Goal: Communication & Community: Participate in discussion

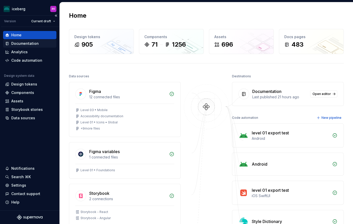
click at [28, 46] on div "Documentation" at bounding box center [24, 43] width 27 height 5
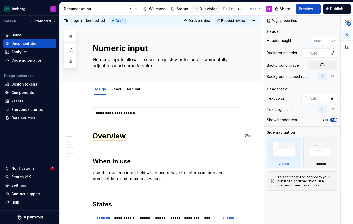
scroll to position [0, 45]
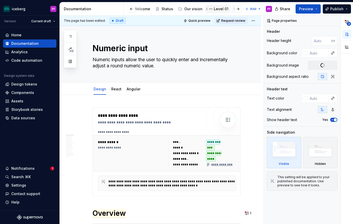
click at [218, 9] on div "Level 01" at bounding box center [221, 8] width 15 height 5
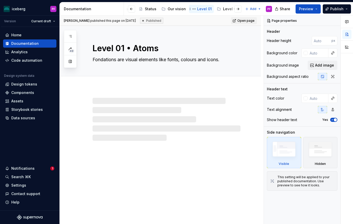
scroll to position [0, 62]
click at [22, 167] on div "Notifications" at bounding box center [22, 168] width 23 height 5
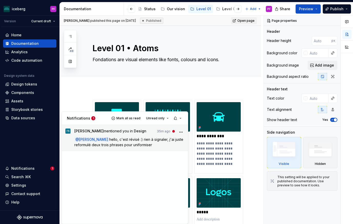
click at [112, 131] on span "[PERSON_NAME] mentioned you in Design" at bounding box center [110, 132] width 72 height 7
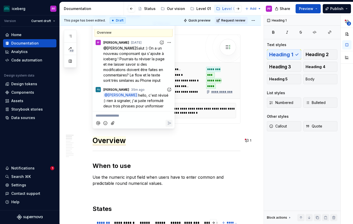
scroll to position [79, 0]
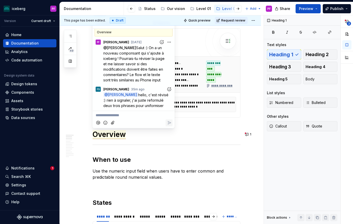
click at [169, 90] on icon "Add reaction" at bounding box center [168, 89] width 1 height 1
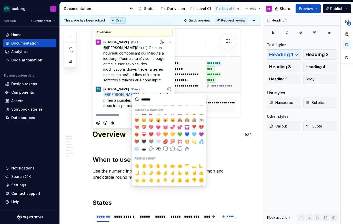
scroll to position [84, 0]
click at [137, 134] on span "❤️‍🔥" at bounding box center [137, 134] width 4 height 5
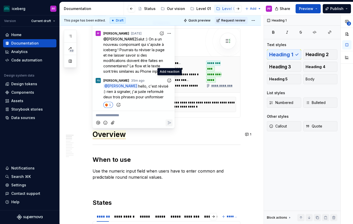
click at [109, 4] on div "Documentation" at bounding box center [92, 8] width 64 height 13
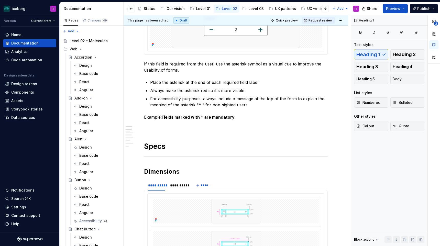
scroll to position [0, 0]
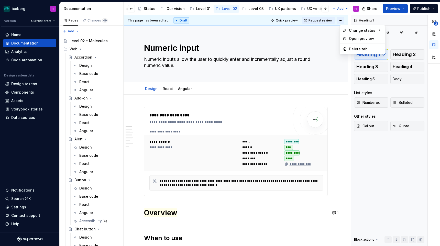
click at [345, 20] on html "iceberg PF Version Current draft Home Documentation Analytics Code automation D…" at bounding box center [220, 123] width 440 height 246
click at [345, 19] on html "iceberg PF Version Current draft Home Documentation Analytics Code automation D…" at bounding box center [220, 123] width 440 height 246
click at [351, 28] on span "Change status" at bounding box center [362, 30] width 26 height 5
click at [352, 58] on div "Ready for publish" at bounding box center [418, 56] width 36 height 5
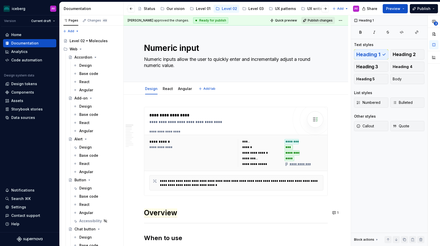
type textarea "*"
